Goal: Book appointment/travel/reservation

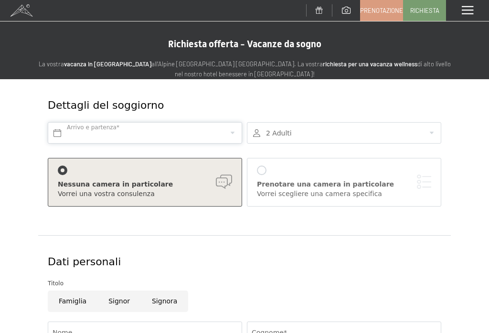
click at [163, 133] on input "text" at bounding box center [145, 132] width 194 height 21
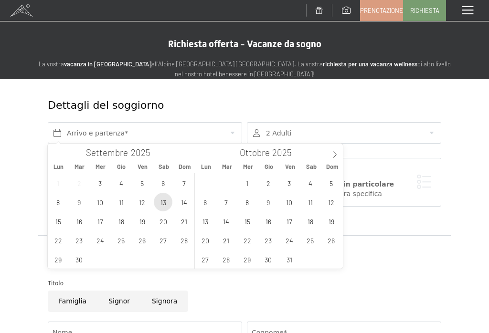
click at [162, 205] on span "13" at bounding box center [163, 202] width 19 height 19
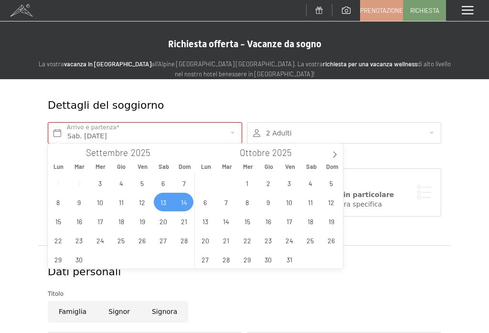
click at [186, 204] on span "14" at bounding box center [184, 202] width 19 height 19
type input "Sab. [DATE] - Dom. [DATE]"
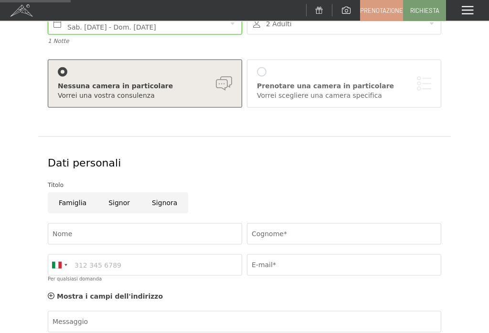
scroll to position [110, 0]
click at [211, 238] on input "Nome" at bounding box center [145, 232] width 194 height 21
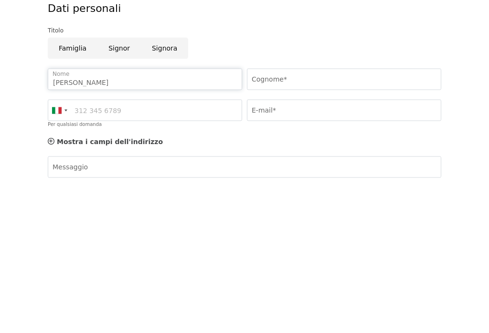
type input "[PERSON_NAME]"
click at [329, 223] on input "Cognome*" at bounding box center [344, 233] width 194 height 21
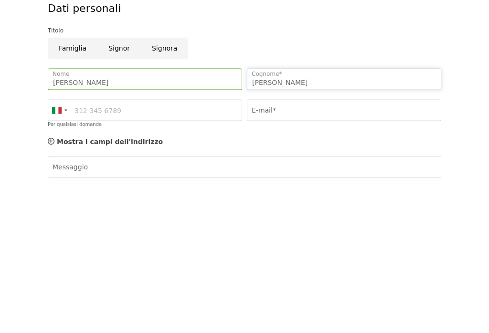
type input "[PERSON_NAME]"
click at [172, 254] on input "Per qualsiasi domanda" at bounding box center [145, 264] width 194 height 21
type input "3487332268"
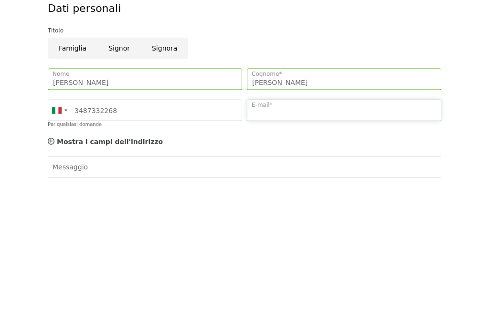
click at [322, 254] on input "E-mail*" at bounding box center [344, 264] width 194 height 21
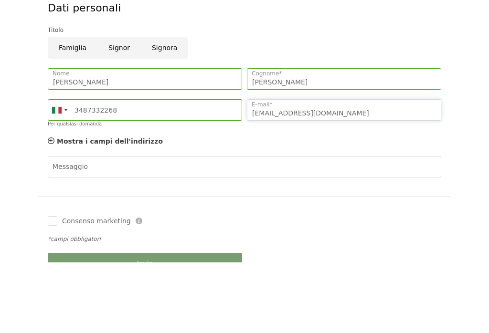
scroll to position [196, 0]
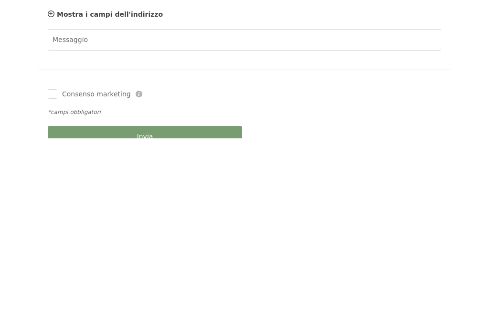
type input "[EMAIL_ADDRESS][DOMAIN_NAME]"
click at [57, 284] on input "Consenso marketing" at bounding box center [53, 289] width 10 height 10
checkbox input "true"
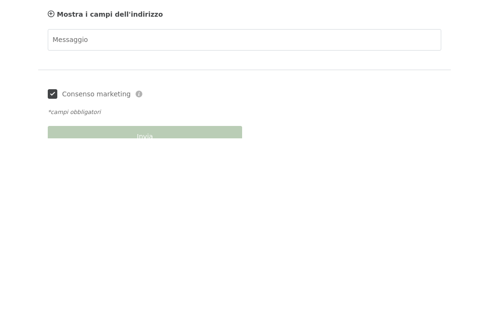
scroll to position [391, 0]
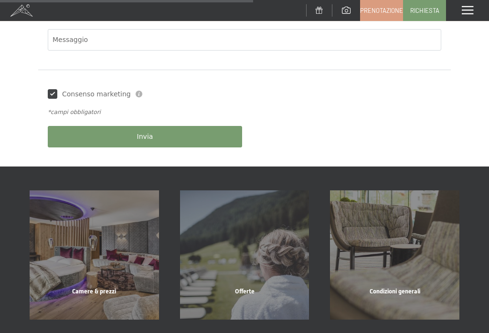
click at [162, 132] on button "Invia" at bounding box center [145, 136] width 194 height 21
